Goal: Task Accomplishment & Management: Complete application form

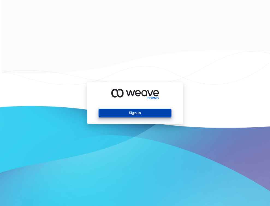
click at [106, 112] on button "Sign In" at bounding box center [134, 113] width 73 height 9
